Goal: Find specific page/section: Find specific page/section

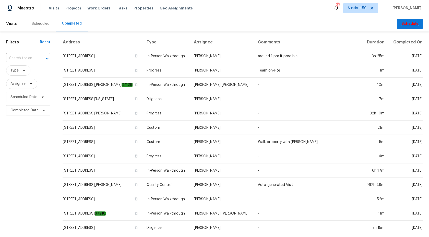
click at [27, 58] on input "text" at bounding box center [21, 58] width 30 height 8
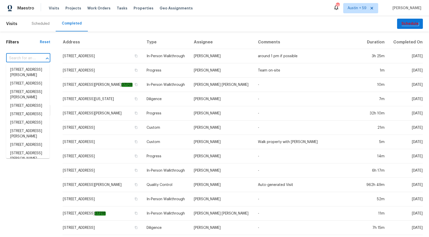
paste input "[STREET_ADDRESS]"
type input "[STREET_ADDRESS]"
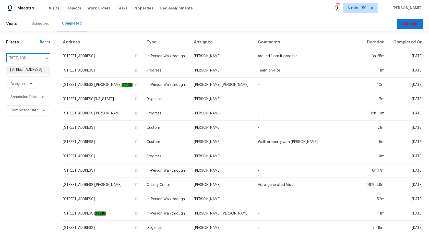
click at [24, 71] on li "210 Woodbridge Dr, Dallas, GA 30157" at bounding box center [27, 70] width 43 height 8
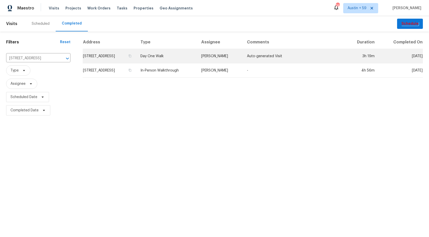
click at [187, 56] on td "Day One Walk" at bounding box center [166, 56] width 61 height 14
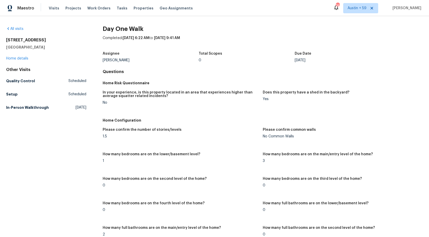
scroll to position [656, 0]
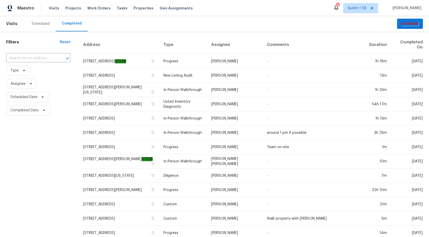
click at [36, 65] on span "Type" at bounding box center [38, 70] width 64 height 10
click at [37, 58] on input "text" at bounding box center [31, 58] width 50 height 8
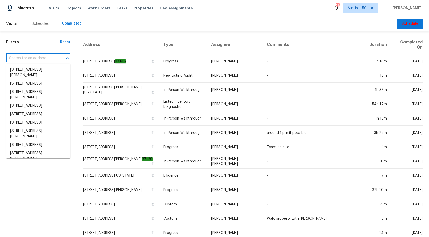
paste input "[STREET_ADDRESS]"
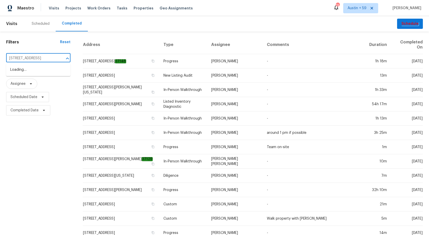
scroll to position [0, 28]
type input "[STREET_ADDRESS]"
click at [39, 71] on li "[STREET_ADDRESS]" at bounding box center [38, 70] width 64 height 8
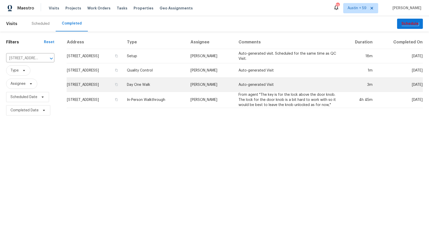
click at [123, 84] on td "[STREET_ADDRESS]" at bounding box center [95, 85] width 56 height 14
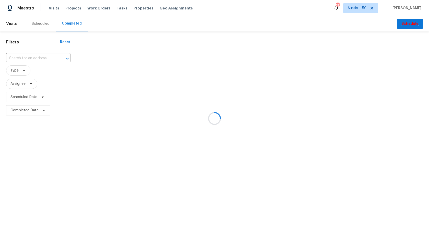
click at [34, 57] on div at bounding box center [214, 118] width 429 height 237
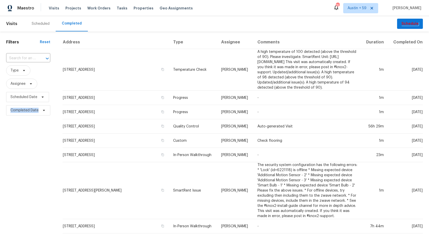
click at [34, 57] on input "text" at bounding box center [21, 58] width 30 height 8
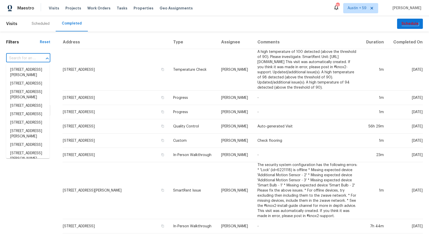
paste input "108 Madeline Ct, Youngsville, NC 27596"
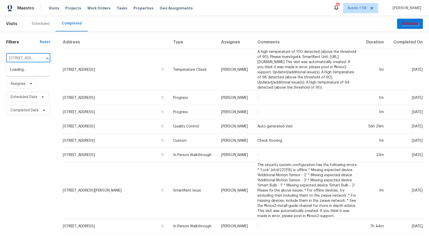
type input "108 Madeline Ct, Youngsville, NC 27596"
click at [29, 74] on li "108 Madeline Ct, Youngsville, NC 27596" at bounding box center [27, 73] width 43 height 14
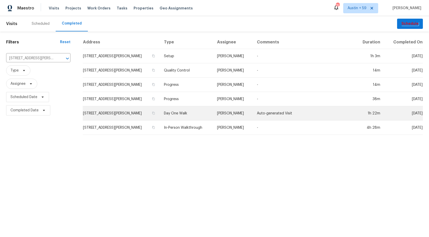
click at [183, 114] on td "Day One Walk" at bounding box center [186, 113] width 53 height 14
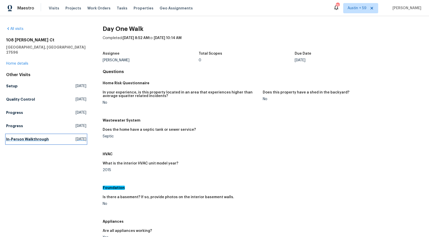
click at [47, 135] on link "In-Person Walkthrough Tue, May 27 2025" at bounding box center [46, 139] width 80 height 9
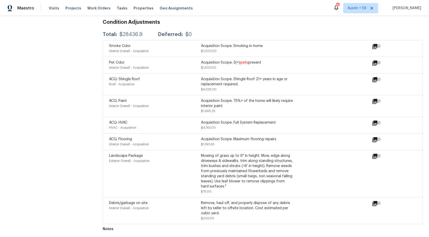
scroll to position [91, 0]
